Goal: Task Accomplishment & Management: Manage account settings

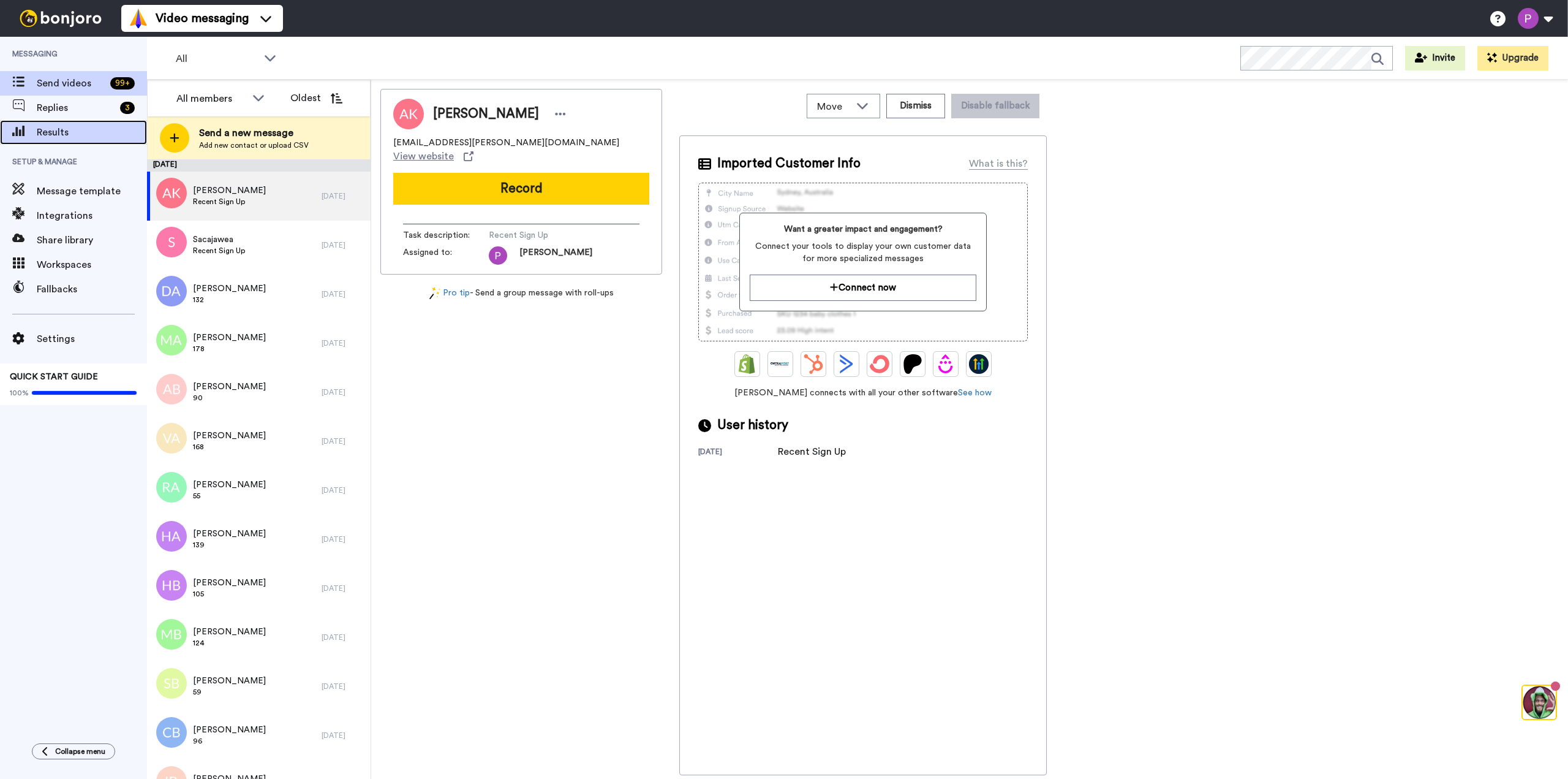
click at [50, 133] on span "Results" at bounding box center [92, 132] width 111 height 15
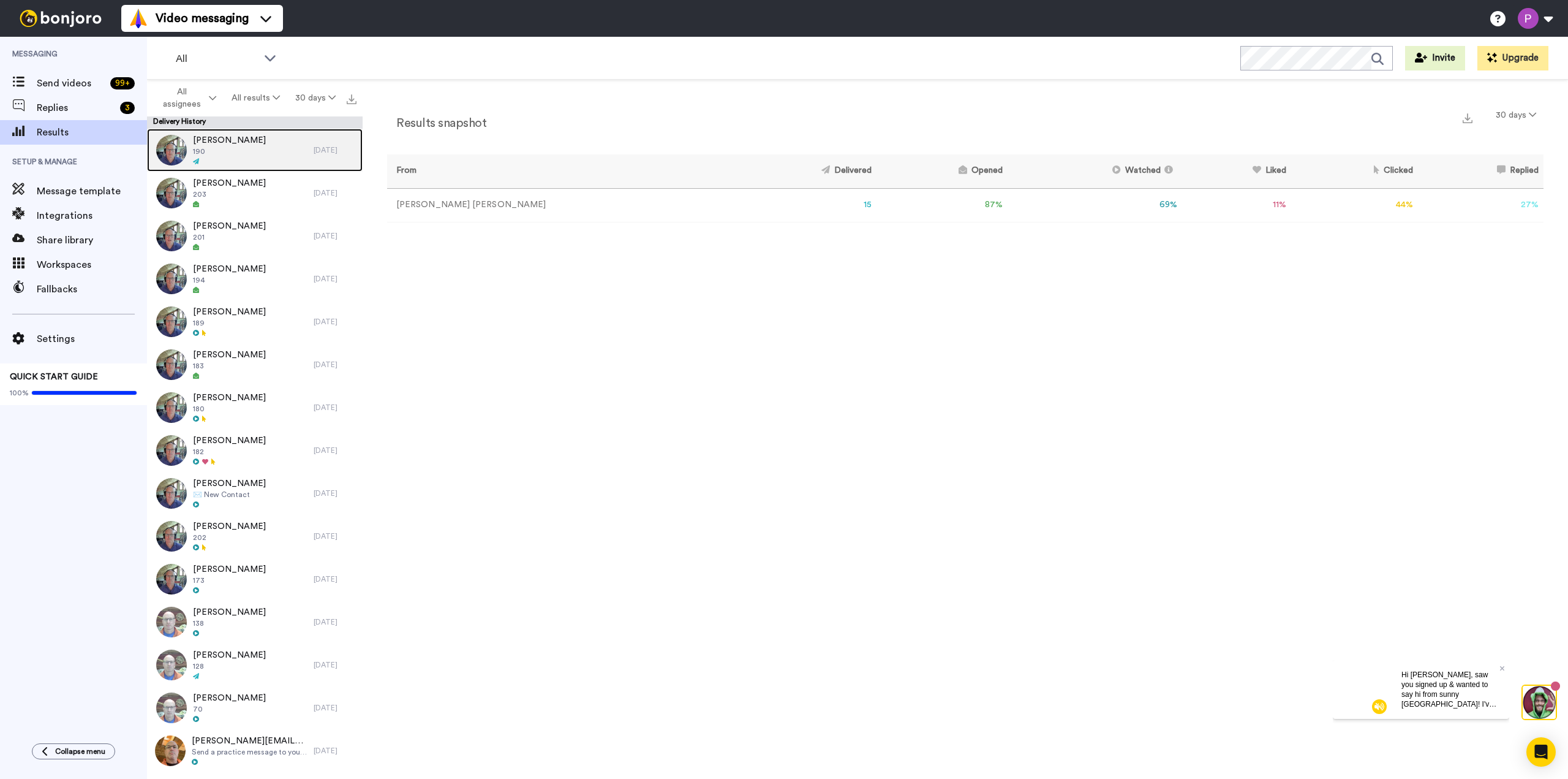
click at [219, 139] on span "[PERSON_NAME]" at bounding box center [229, 140] width 73 height 12
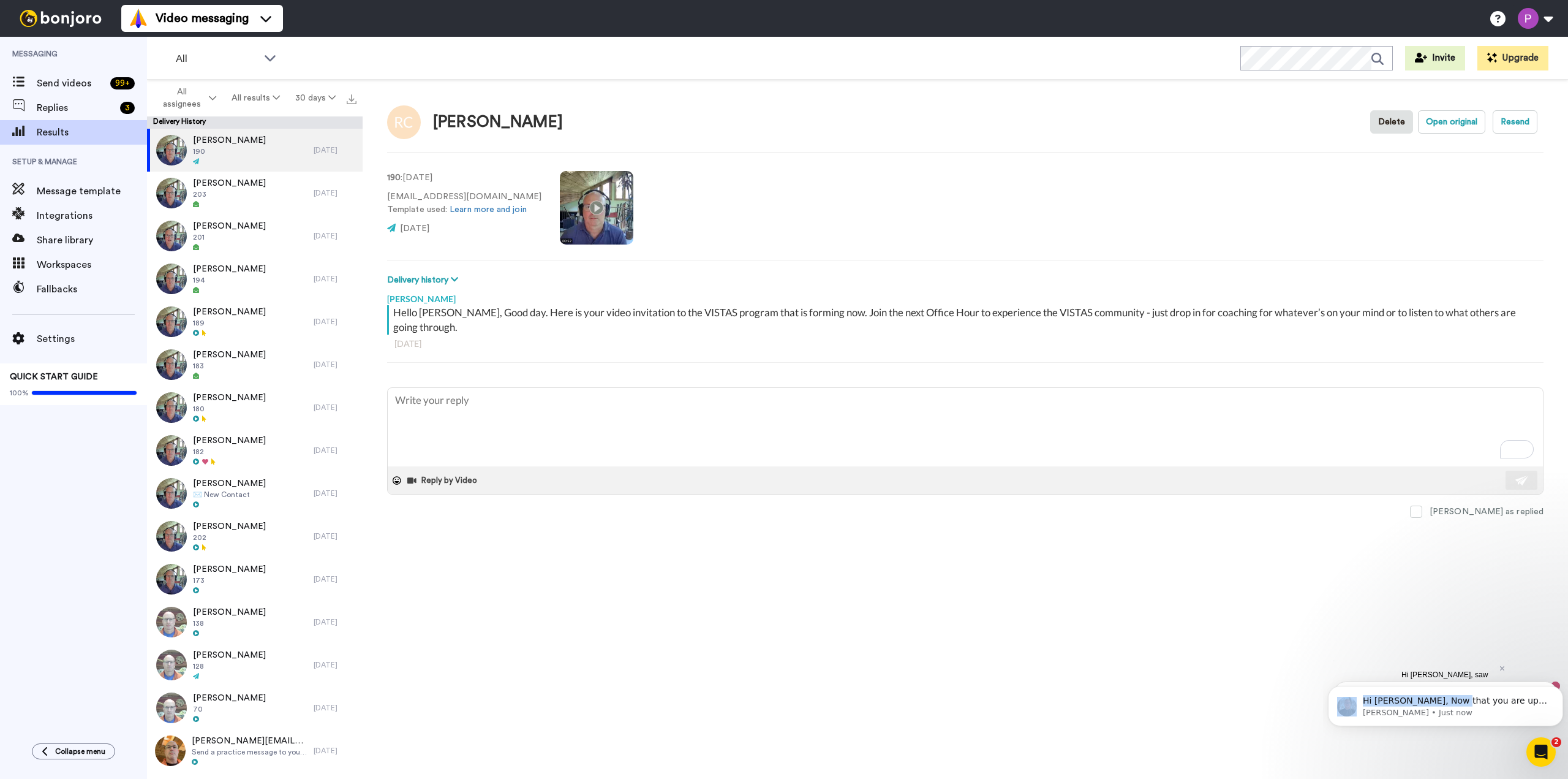
drag, startPoint x: 1448, startPoint y: 704, endPoint x: 1338, endPoint y: 732, distance: 113.5
click at [1338, 732] on body "Hi [PERSON_NAME], Now that you are up and running with [PERSON_NAME] don't forg…" at bounding box center [1445, 703] width 235 height 76
click at [1561, 688] on icon "Dismiss notification" at bounding box center [1559, 689] width 4 height 4
click at [1468, 710] on p "[PERSON_NAME] • Just now" at bounding box center [1456, 713] width 185 height 11
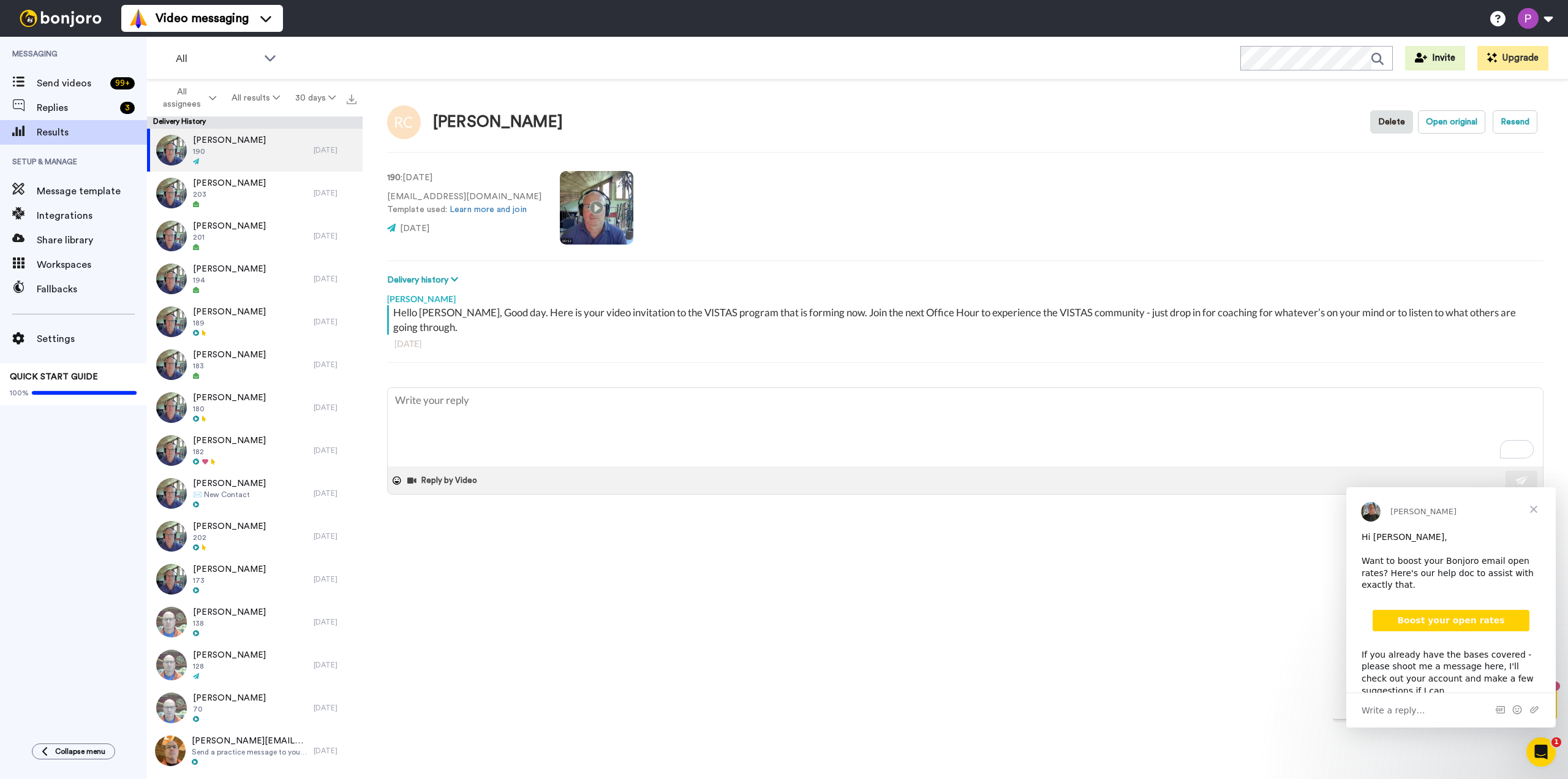
click at [1539, 503] on span "Close" at bounding box center [1533, 509] width 44 height 44
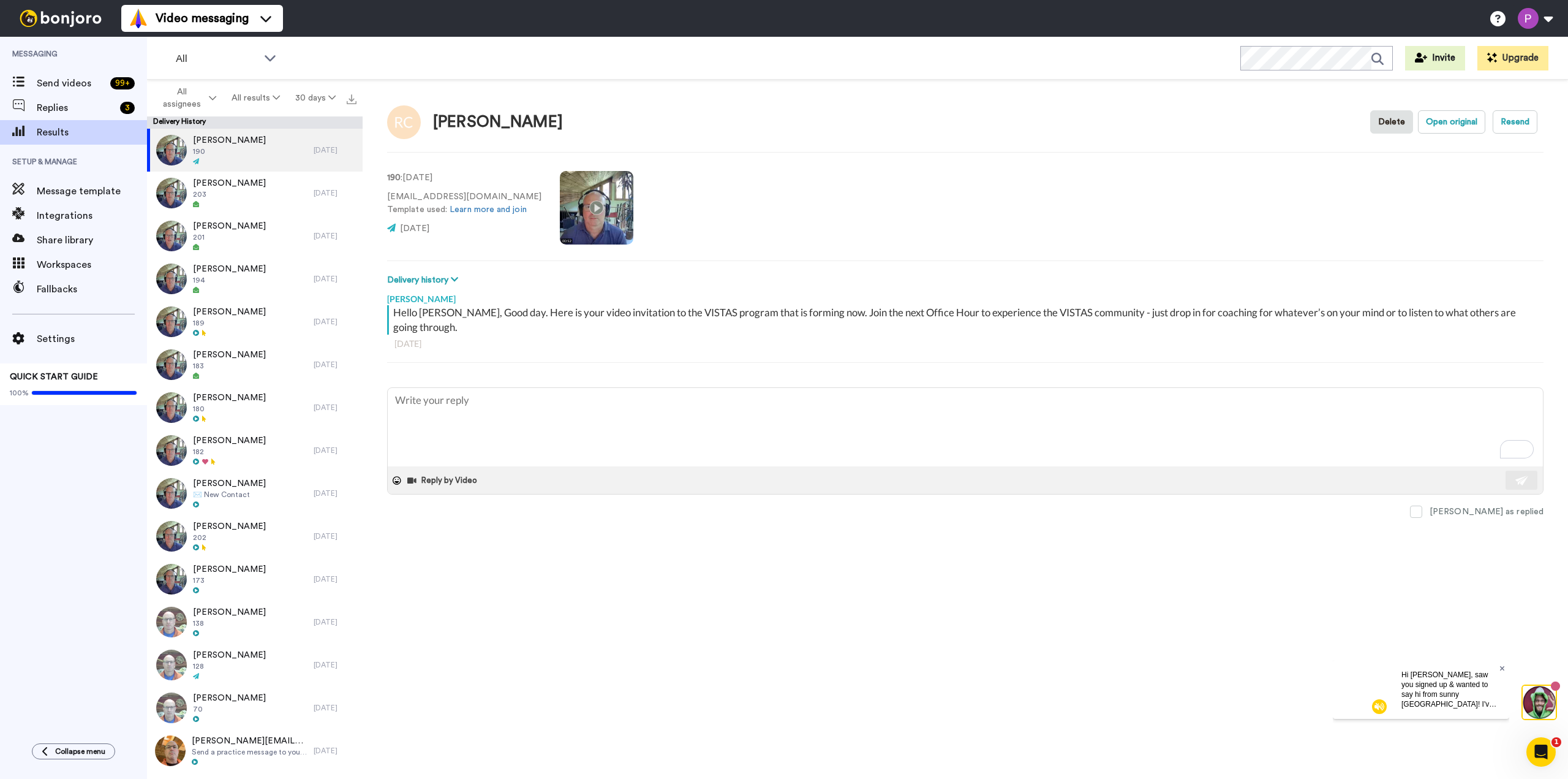
click at [1503, 668] on icon at bounding box center [1502, 668] width 5 height 5
click at [53, 104] on span "Replies" at bounding box center [76, 108] width 78 height 15
type textarea "x"
